Goal: Ask a question

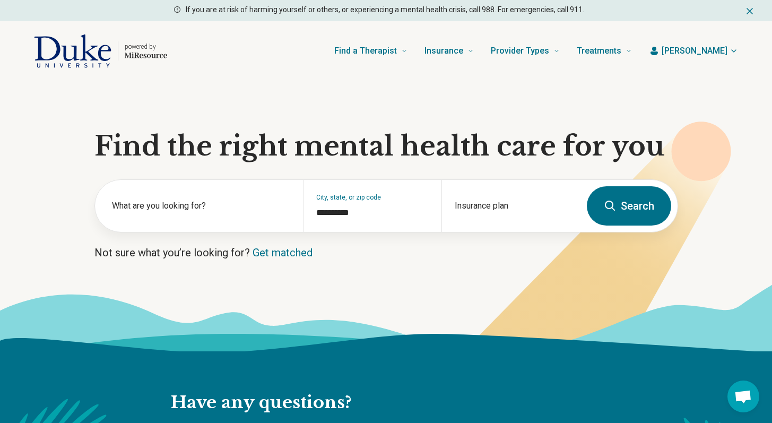
click at [751, 396] on span "Open chat" at bounding box center [743, 396] width 32 height 32
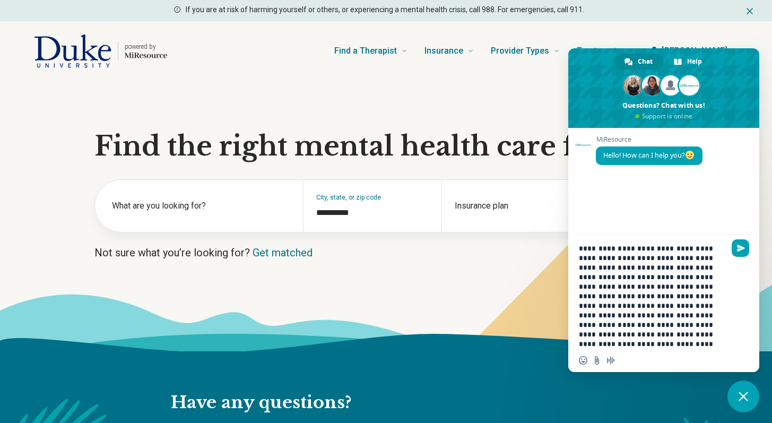
type textarea "**********"
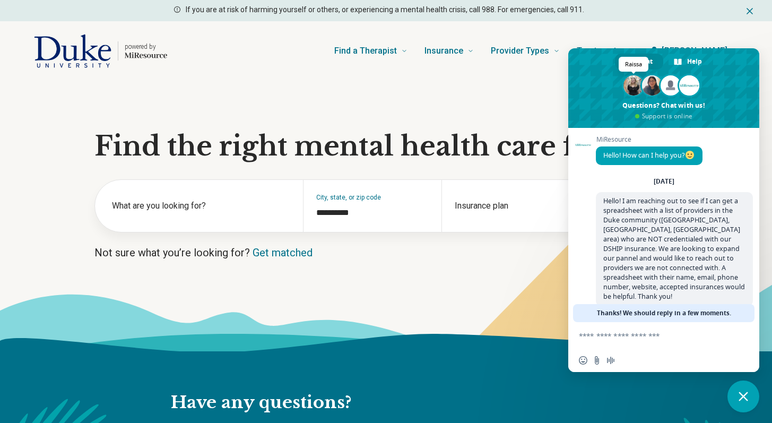
click at [633, 83] on span at bounding box center [633, 85] width 20 height 20
click at [686, 84] on span at bounding box center [689, 85] width 20 height 20
